Goal: Transaction & Acquisition: Obtain resource

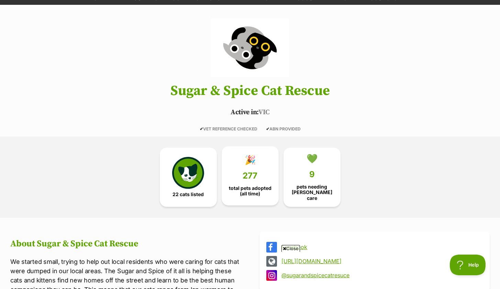
click at [244, 179] on link "🎉 277 total pets adopted (all time)" at bounding box center [250, 175] width 57 height 59
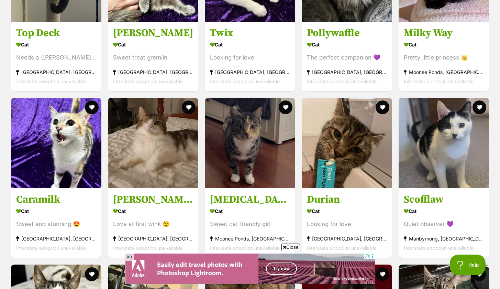
scroll to position [841, 0]
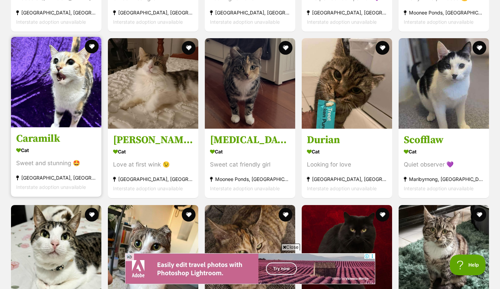
click at [70, 173] on div "[GEOGRAPHIC_DATA], [GEOGRAPHIC_DATA]" at bounding box center [56, 177] width 80 height 9
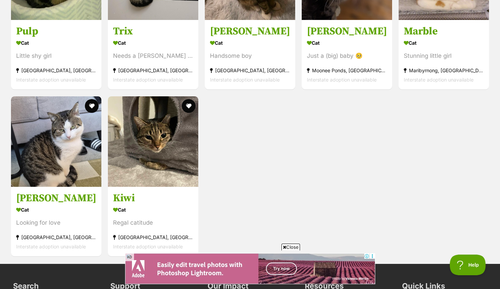
scroll to position [1365, 0]
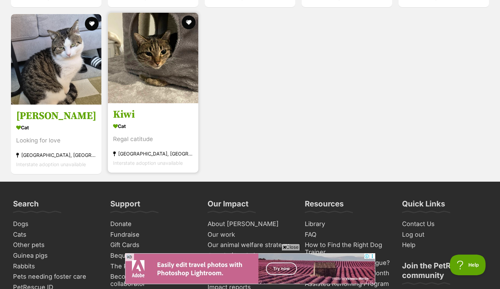
click at [166, 96] on img at bounding box center [153, 58] width 90 height 90
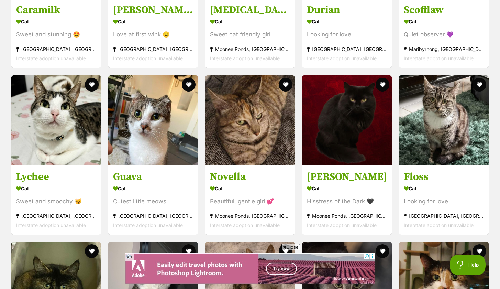
scroll to position [813, 0]
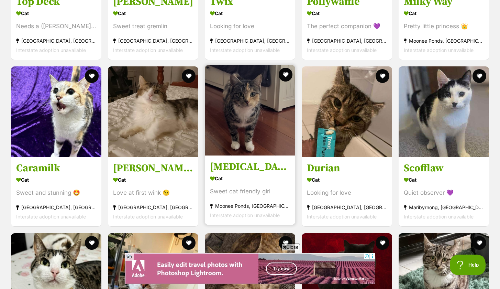
click at [235, 128] on img at bounding box center [250, 110] width 90 height 90
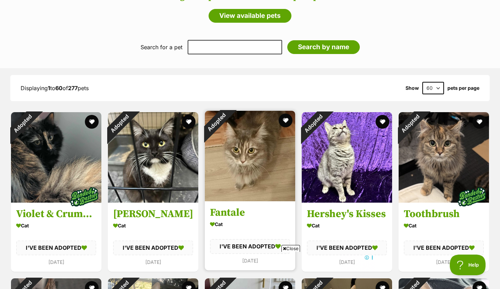
scroll to position [649, 0]
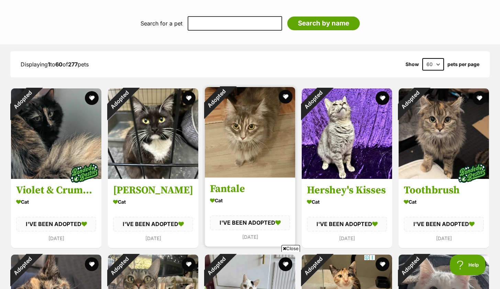
click at [228, 110] on div "Adopted" at bounding box center [216, 98] width 23 height 23
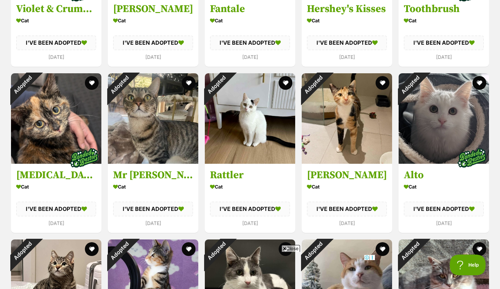
scroll to position [694, 0]
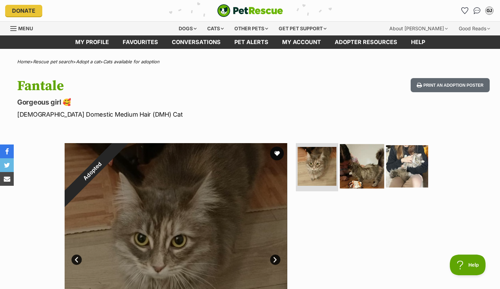
click at [363, 161] on img at bounding box center [362, 166] width 44 height 44
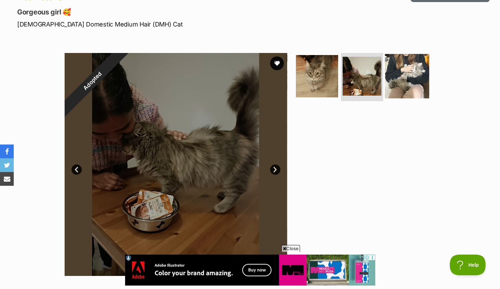
click at [392, 88] on img at bounding box center [407, 76] width 44 height 44
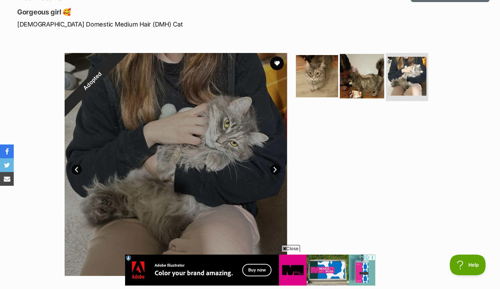
click at [358, 79] on img at bounding box center [362, 76] width 44 height 44
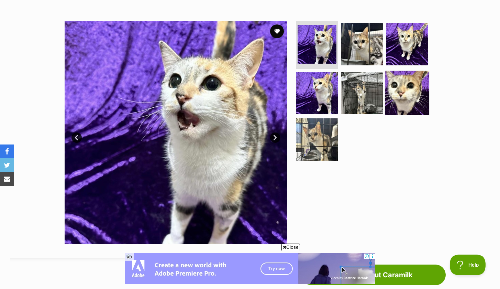
click at [401, 92] on img at bounding box center [407, 92] width 44 height 44
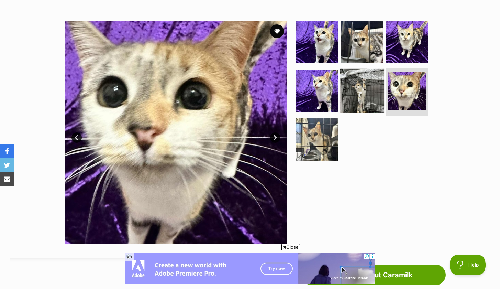
click at [371, 101] on img at bounding box center [362, 90] width 44 height 44
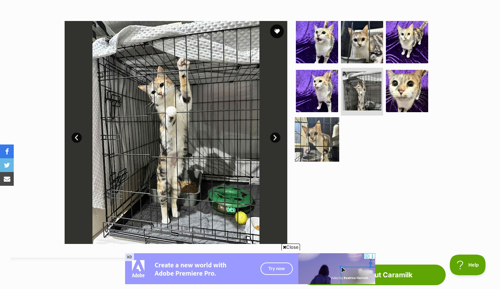
click at [316, 142] on img at bounding box center [317, 139] width 44 height 44
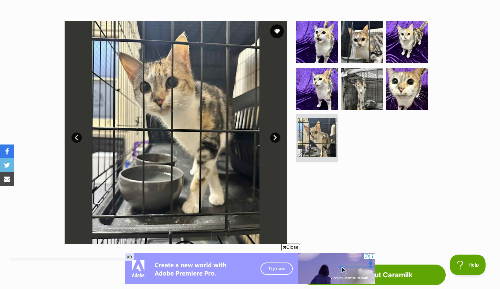
scroll to position [73, 0]
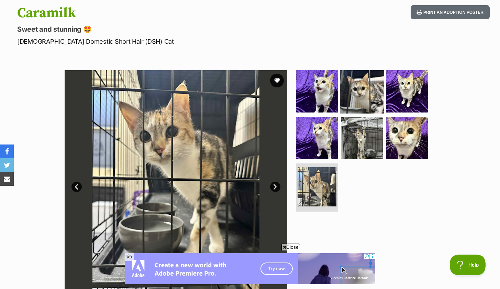
click at [340, 89] on img at bounding box center [362, 91] width 44 height 44
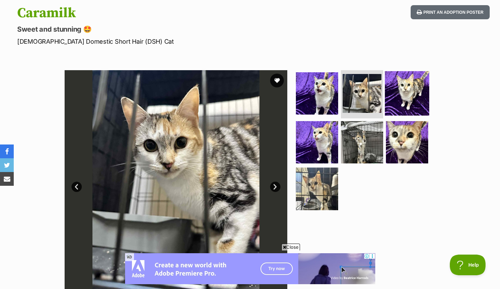
click at [398, 102] on img at bounding box center [407, 93] width 44 height 44
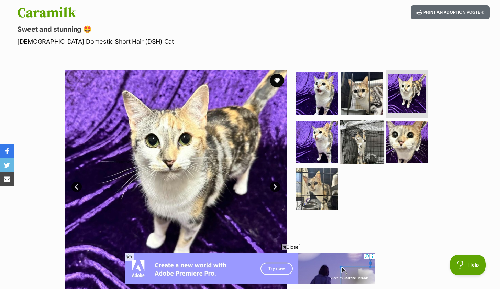
click at [360, 145] on img at bounding box center [362, 142] width 44 height 44
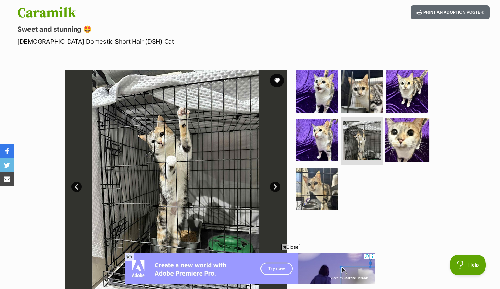
click at [413, 143] on img at bounding box center [407, 140] width 44 height 44
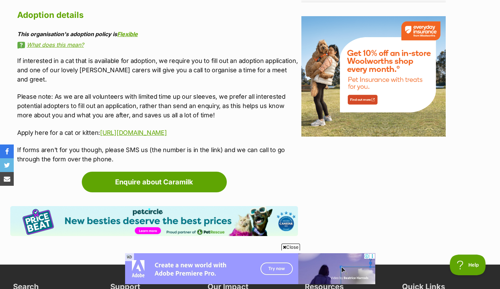
scroll to position [921, 0]
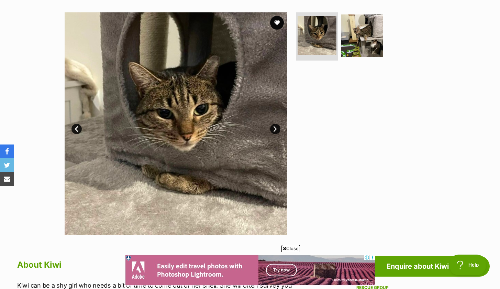
scroll to position [49, 0]
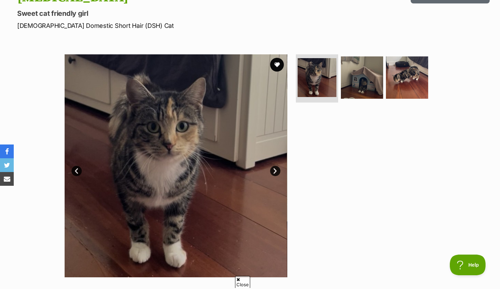
click at [275, 168] on link "Next" at bounding box center [275, 171] width 10 height 10
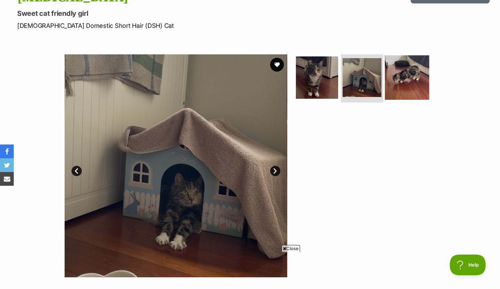
click at [397, 78] on img at bounding box center [407, 77] width 44 height 44
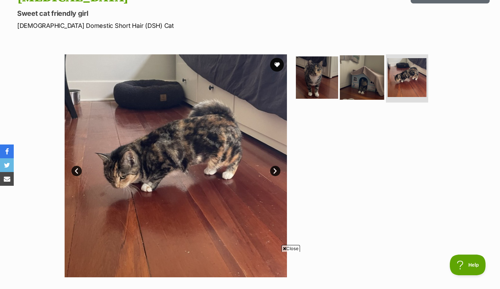
click at [357, 87] on img at bounding box center [362, 77] width 44 height 44
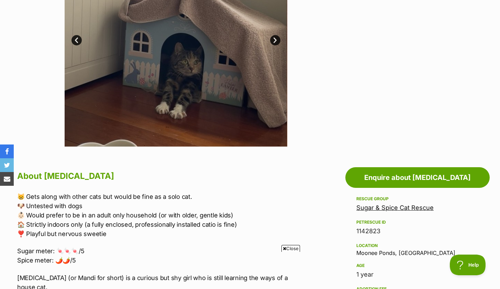
scroll to position [280, 0]
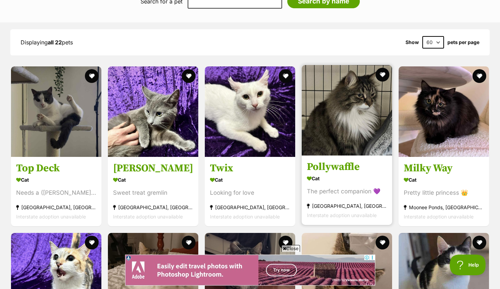
scroll to position [777, 0]
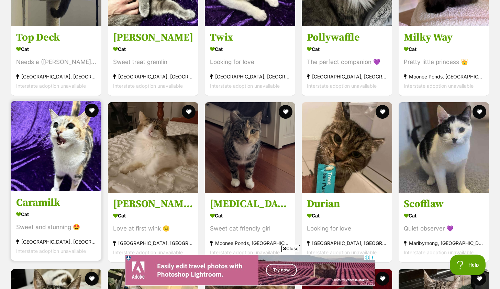
click at [88, 168] on img at bounding box center [56, 146] width 90 height 90
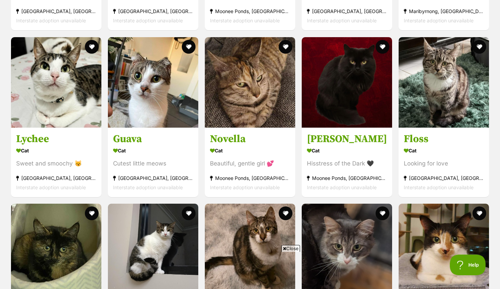
scroll to position [1141, 0]
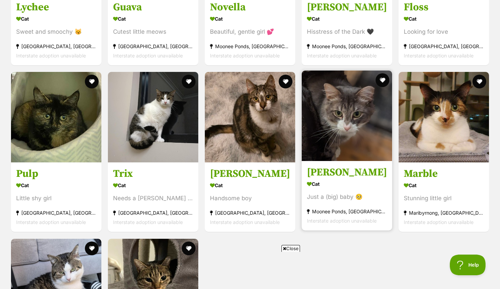
click at [337, 140] on img at bounding box center [347, 115] width 90 height 90
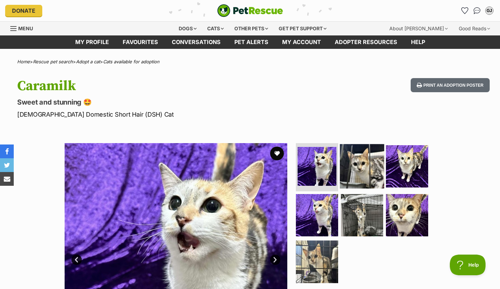
click at [355, 170] on img at bounding box center [362, 166] width 44 height 44
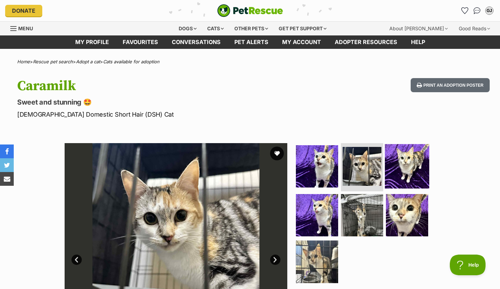
click at [401, 170] on img at bounding box center [407, 166] width 44 height 44
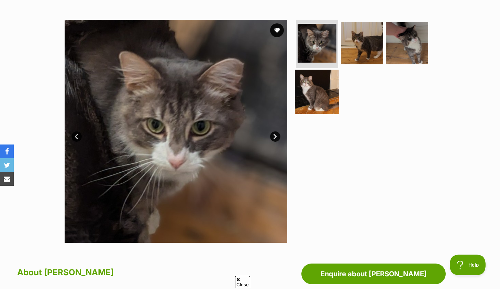
click at [315, 109] on img at bounding box center [317, 91] width 44 height 44
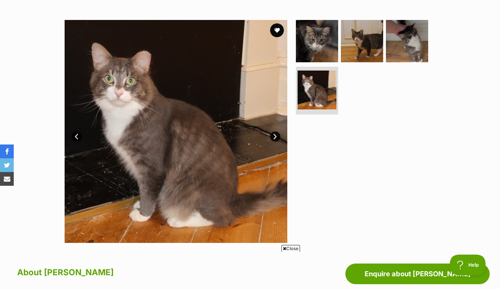
click at [274, 138] on link "Next" at bounding box center [275, 136] width 10 height 10
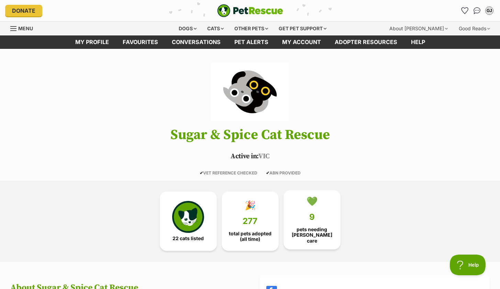
click at [299, 224] on link "💚 9 pets needing [PERSON_NAME] care" at bounding box center [312, 219] width 57 height 59
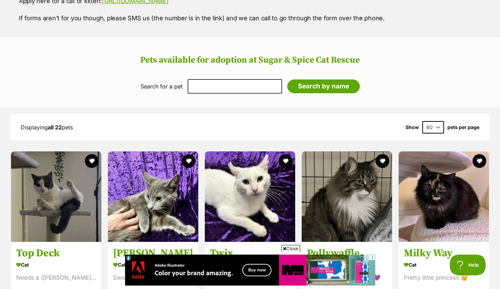
scroll to position [480, 0]
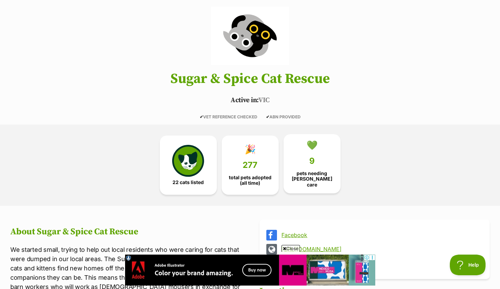
click at [312, 175] on span "pets needing [PERSON_NAME] care" at bounding box center [311, 178] width 45 height 16
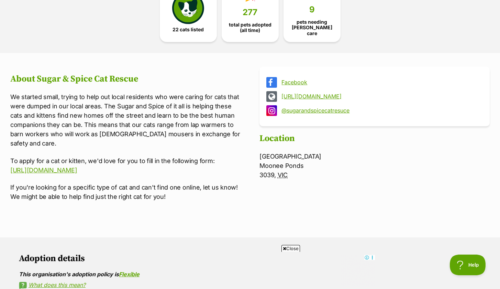
scroll to position [78, 0]
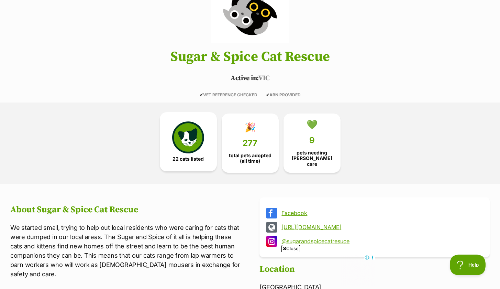
click at [183, 150] on img at bounding box center [188, 137] width 32 height 32
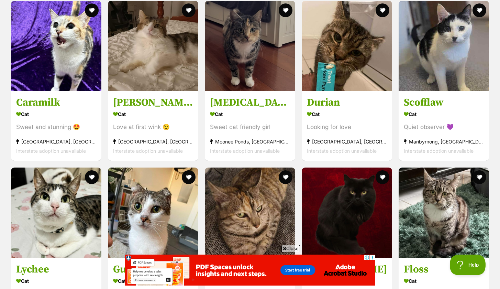
scroll to position [956, 0]
